Goal: Information Seeking & Learning: Find specific fact

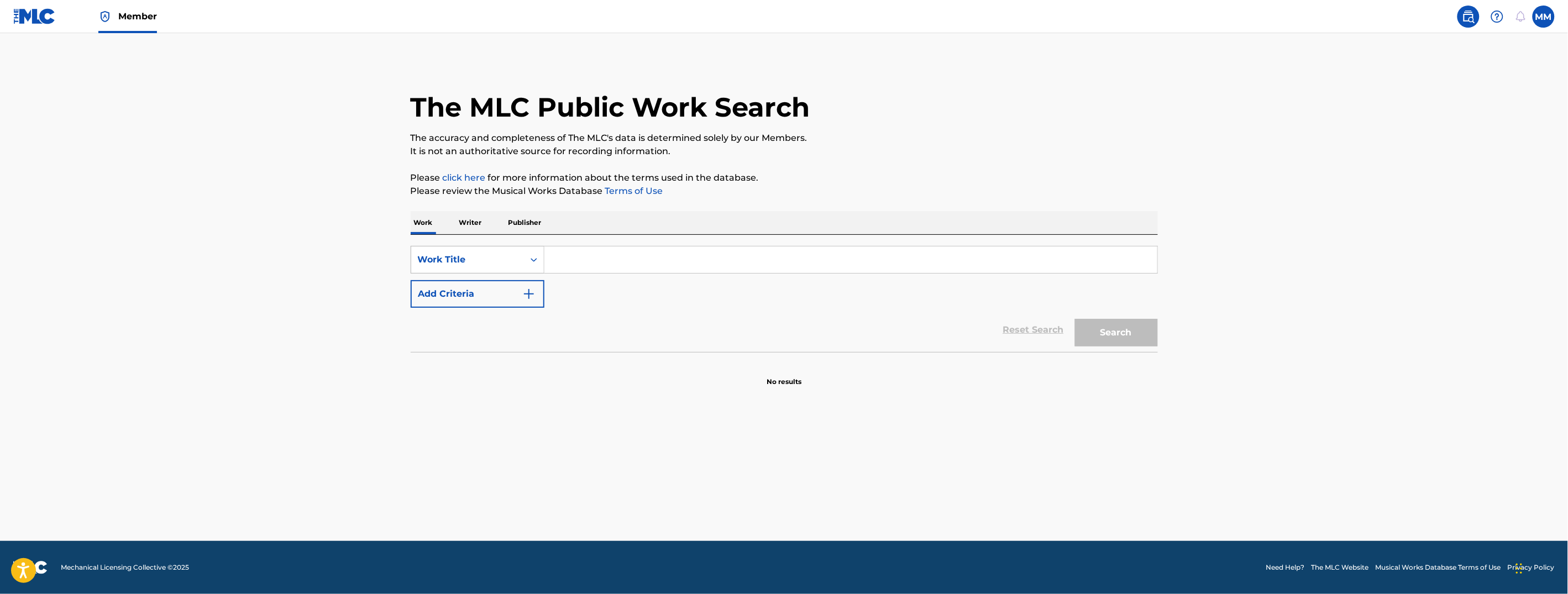
click at [484, 261] on div "Work Title" at bounding box center [467, 260] width 99 height 13
drag, startPoint x: 475, startPoint y: 300, endPoint x: 502, endPoint y: 285, distance: 30.9
click at [475, 299] on div "MLC Song Code" at bounding box center [478, 287] width 133 height 27
click at [576, 265] on input "Search Form" at bounding box center [850, 260] width 613 height 27
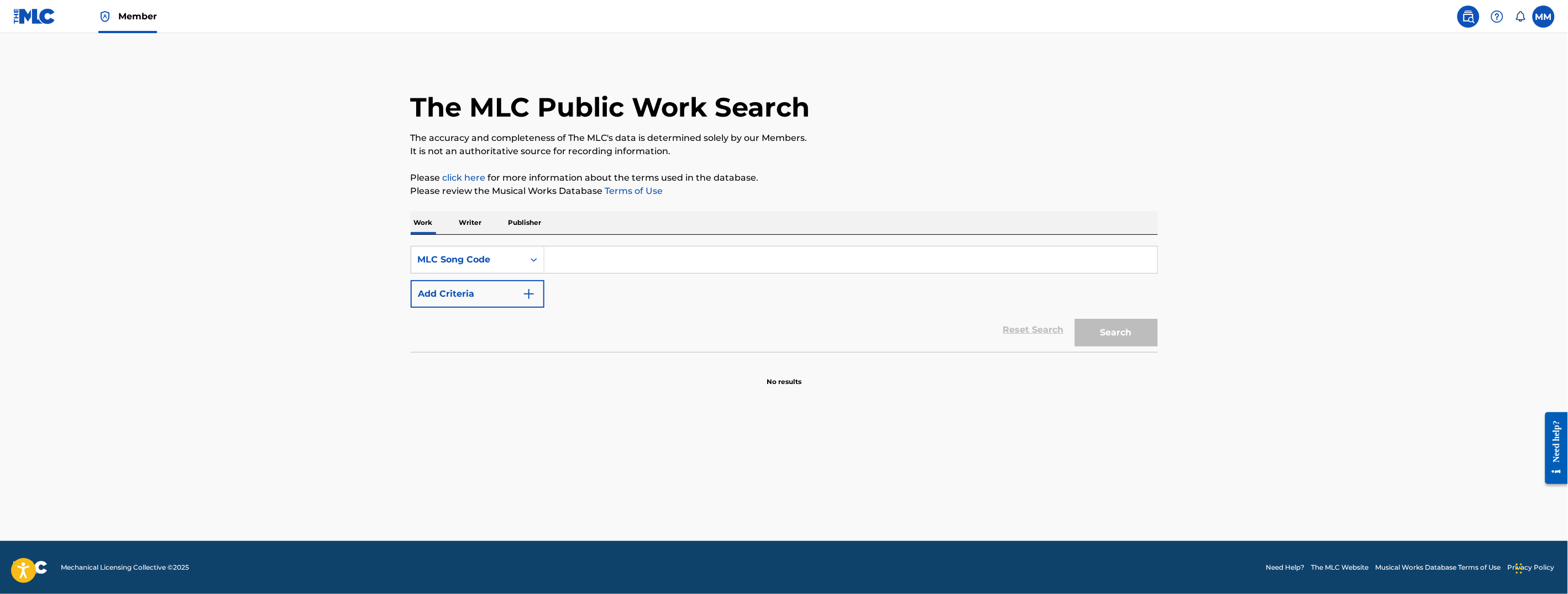
paste input "BA9ROB"
type input "BA9ROB"
click at [1110, 336] on button "Search" at bounding box center [1116, 332] width 83 height 27
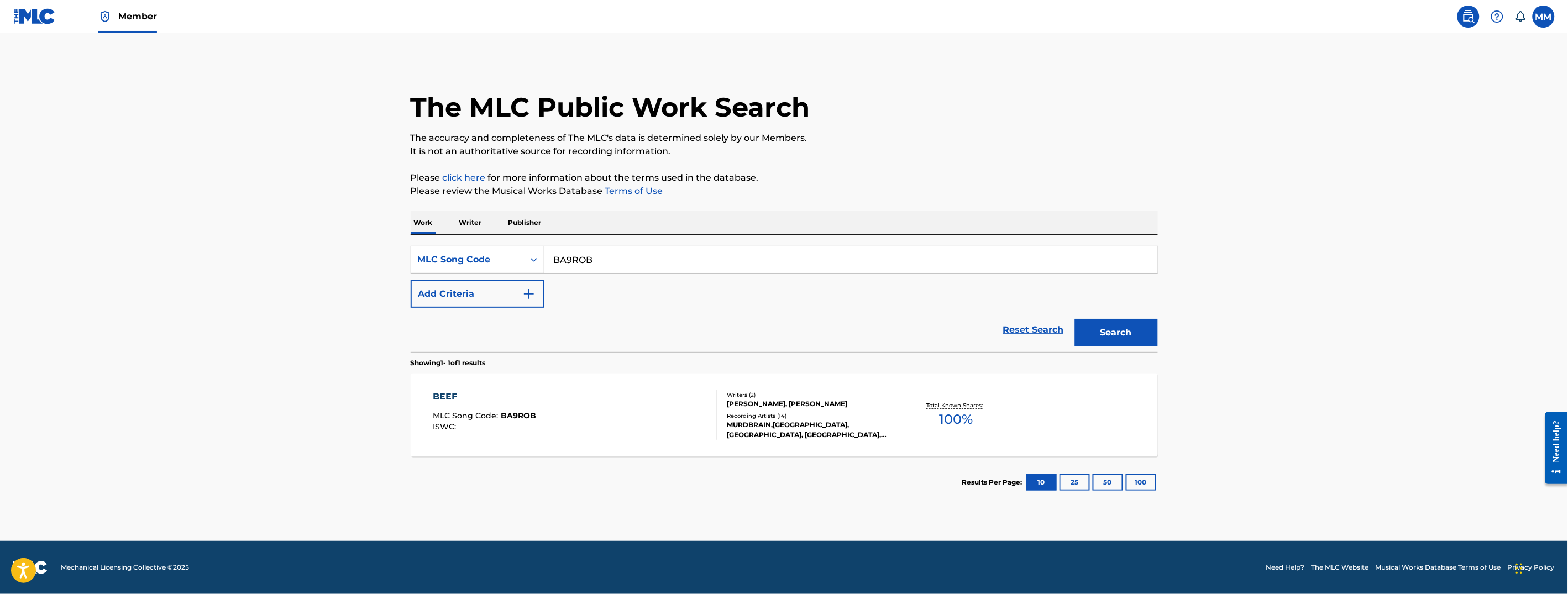
click at [677, 408] on div "BEEF MLC Song Code : BA9ROB ISWC :" at bounding box center [575, 415] width 284 height 50
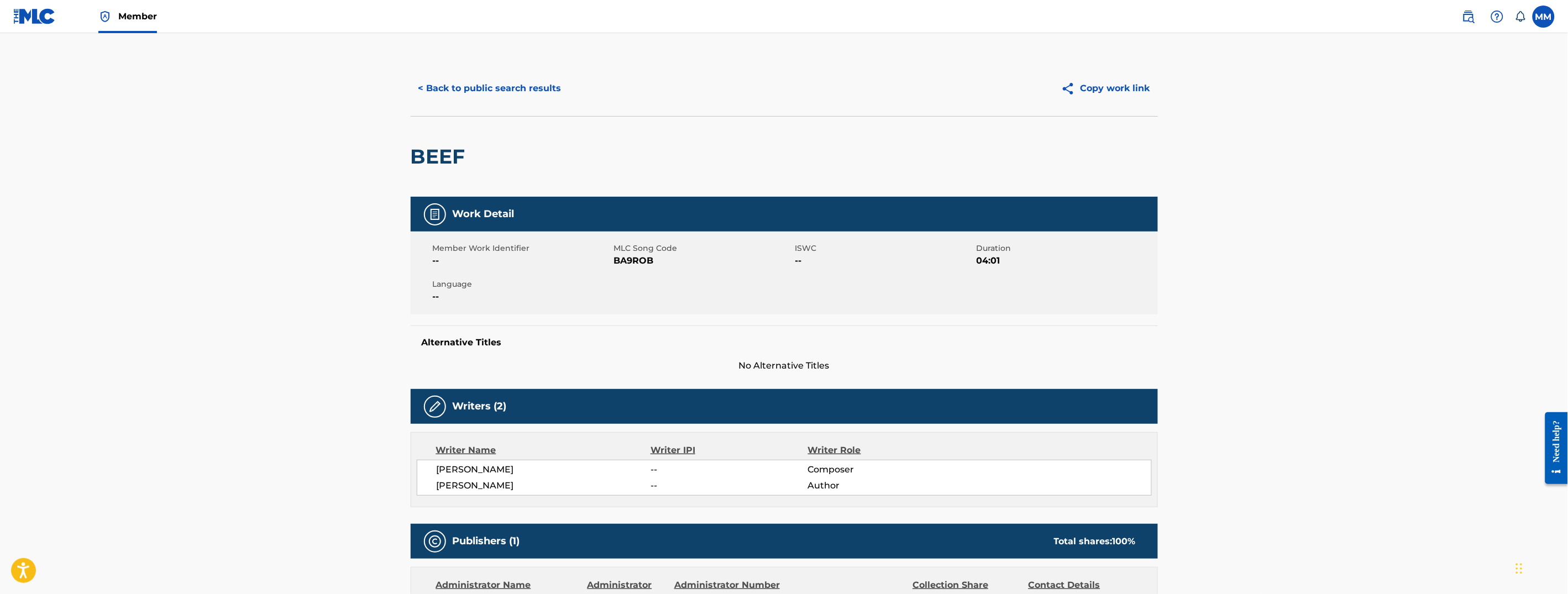
click at [457, 89] on button "< Back to public search results" at bounding box center [490, 88] width 159 height 27
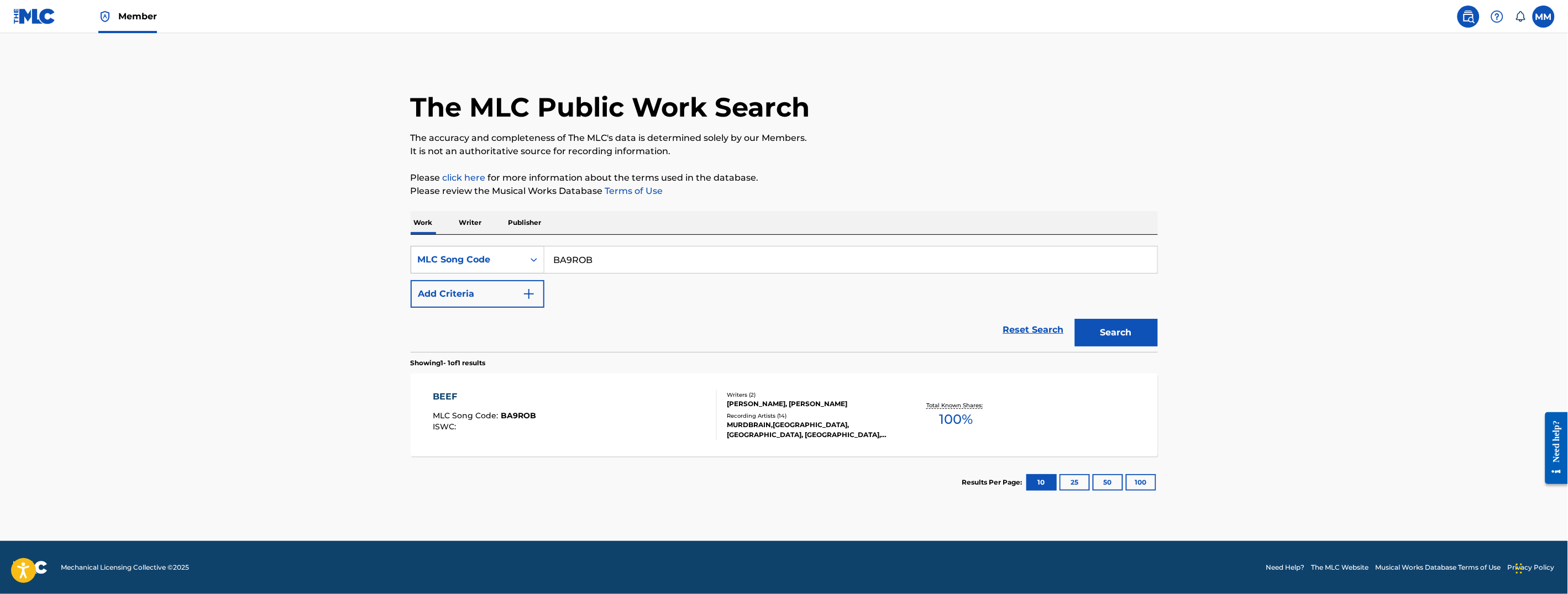
drag, startPoint x: 613, startPoint y: 262, endPoint x: 478, endPoint y: 245, distance: 136.1
click at [478, 246] on div "SearchWithCriteriac69ac1ae-14c7-4fd5-a626-264ac97b09b4 MLC Song Code BA9ROB" at bounding box center [785, 259] width 747 height 27
paste input "PF5LLV"
type input "PF5LLV"
click at [1099, 344] on button "Search" at bounding box center [1116, 332] width 83 height 27
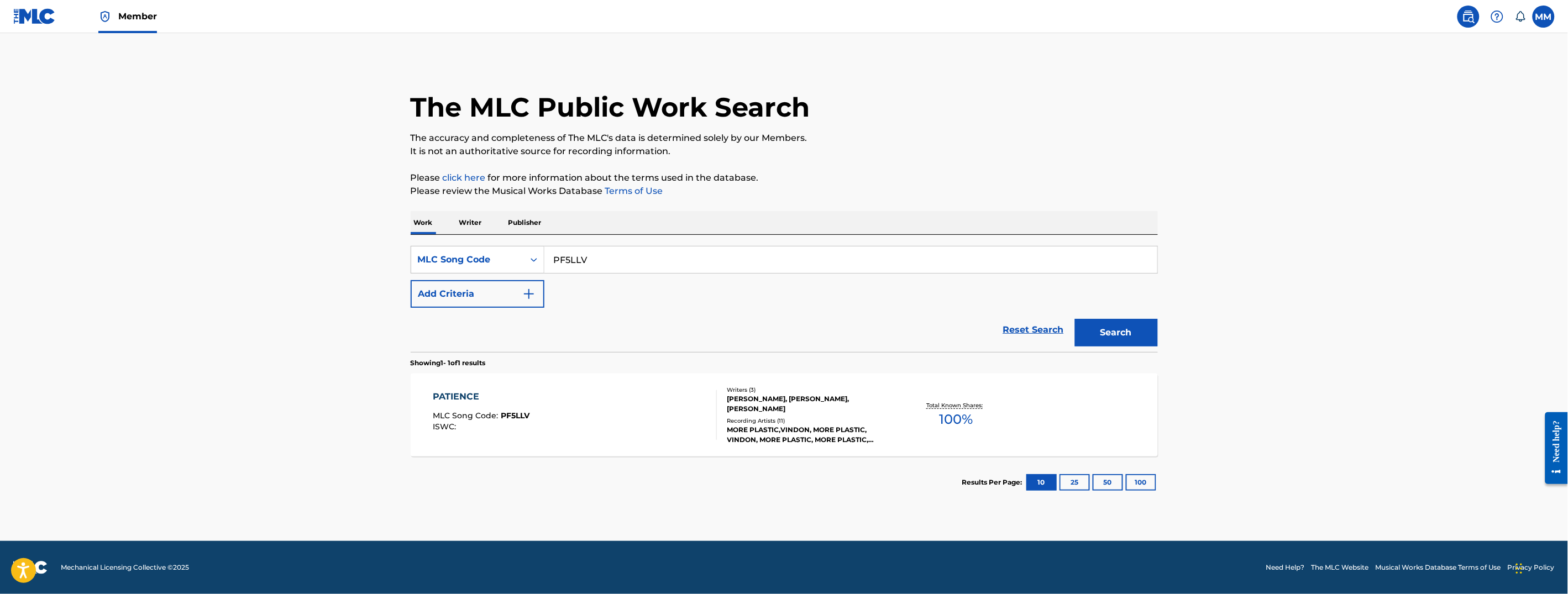
click at [632, 413] on div "PATIENCE MLC Song Code : PF5LLV ISWC :" at bounding box center [575, 415] width 284 height 50
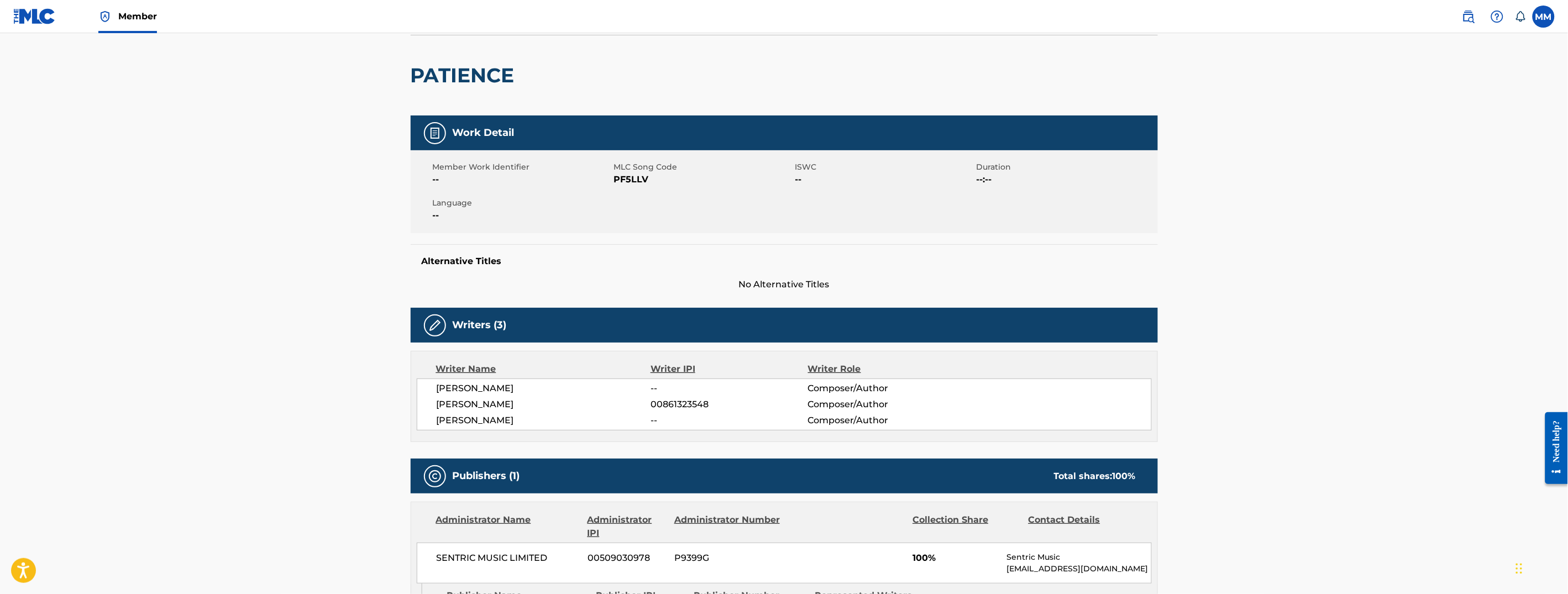
scroll to position [72, 0]
